Goal: Task Accomplishment & Management: Use online tool/utility

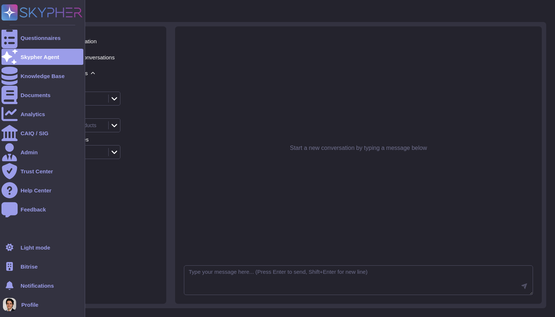
click at [29, 265] on span "Bitrise" at bounding box center [29, 267] width 17 height 6
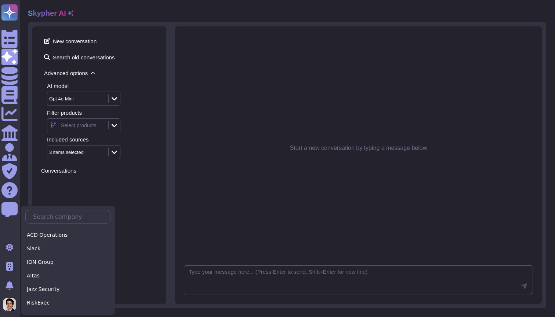
scroll to position [946, 0]
click at [50, 219] on input "text" at bounding box center [69, 217] width 81 height 13
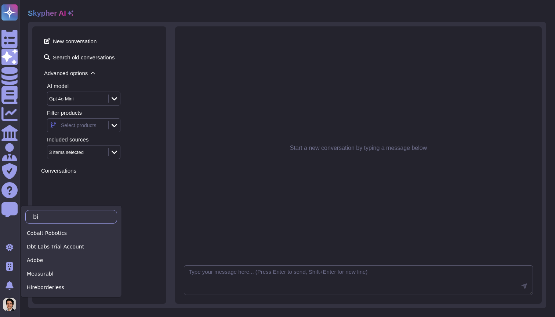
type input "b"
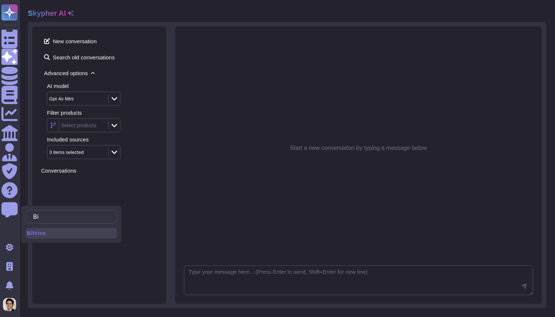
click at [48, 237] on div "Bitrise" at bounding box center [71, 233] width 92 height 11
type input "Bi"
click at [57, 237] on div "Bitrise" at bounding box center [71, 233] width 92 height 11
click at [72, 234] on div "Bitrise" at bounding box center [71, 233] width 92 height 11
click at [32, 236] on div "Bitrise" at bounding box center [71, 233] width 92 height 11
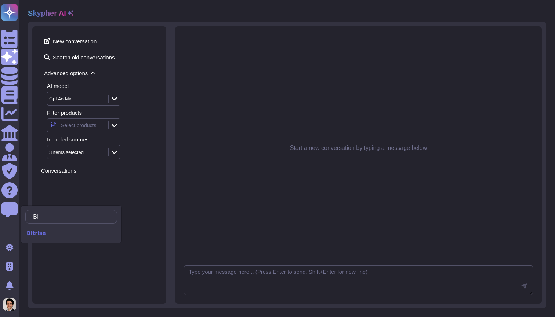
click at [35, 154] on div "New conversation Search old conversations Advanced options AI model Gpt 4o Mini…" at bounding box center [99, 165] width 134 height 278
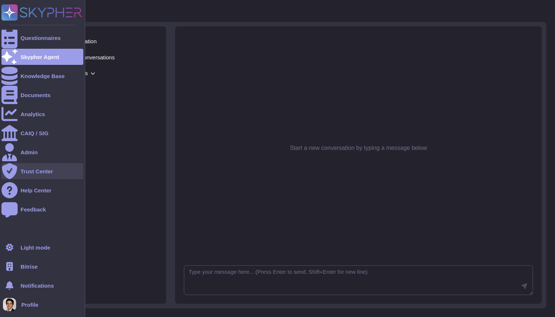
click at [58, 167] on div "Trust Center" at bounding box center [42, 171] width 82 height 16
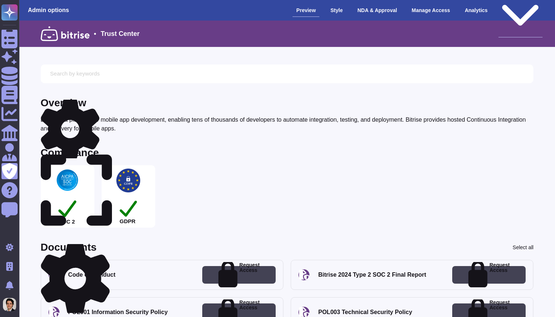
click at [515, 11] on div "Public version" at bounding box center [520, 10] width 44 height 55
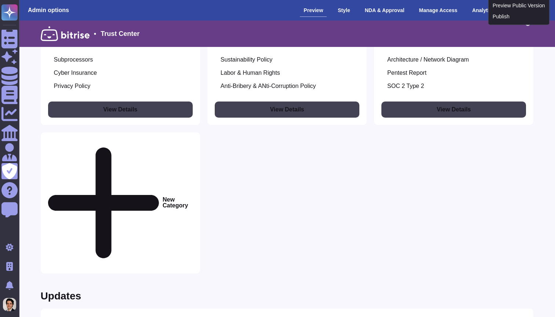
scroll to position [952, 0]
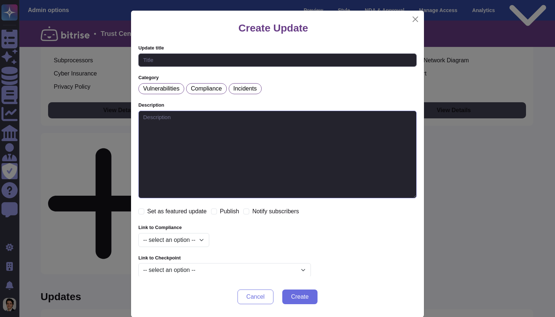
click at [256, 139] on textarea at bounding box center [277, 155] width 278 height 88
click at [470, 230] on div "Create Update Update title Category Vulnerabilities Compliance Incidents Descri…" at bounding box center [277, 158] width 555 height 317
